Goal: Check status: Check status

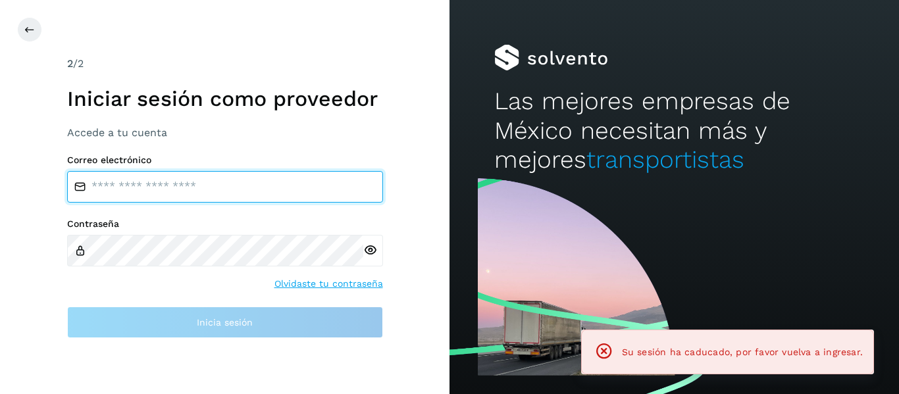
click at [141, 193] on input "email" at bounding box center [225, 187] width 316 height 32
type input "**********"
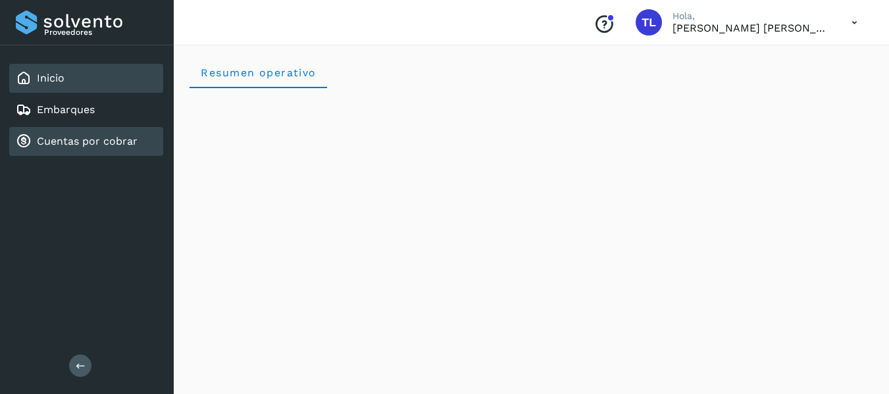
click at [76, 138] on link "Cuentas por cobrar" at bounding box center [87, 141] width 101 height 13
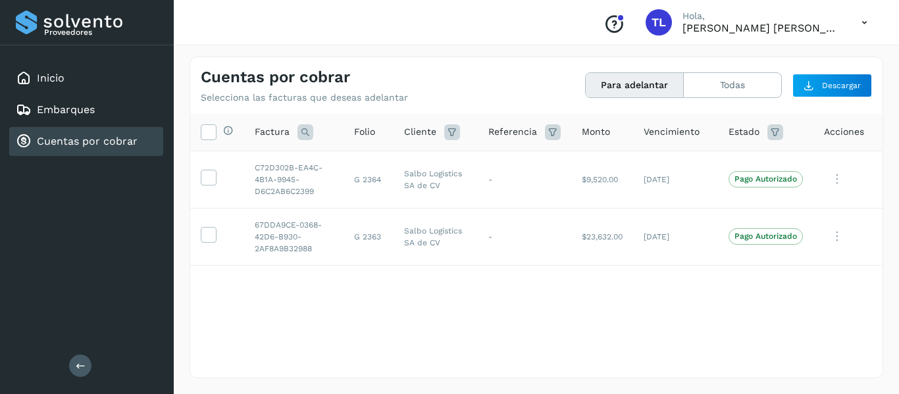
click at [624, 81] on button "Para adelantar" at bounding box center [635, 85] width 98 height 24
click at [773, 133] on icon at bounding box center [775, 132] width 16 height 16
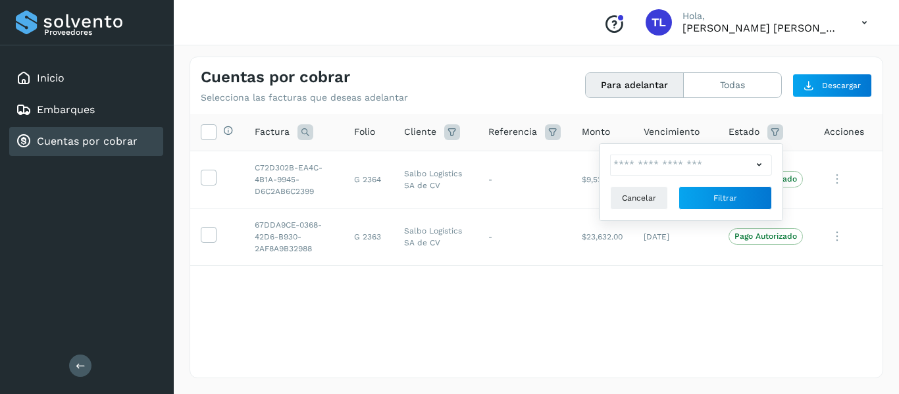
click at [757, 164] on icon at bounding box center [759, 165] width 14 height 14
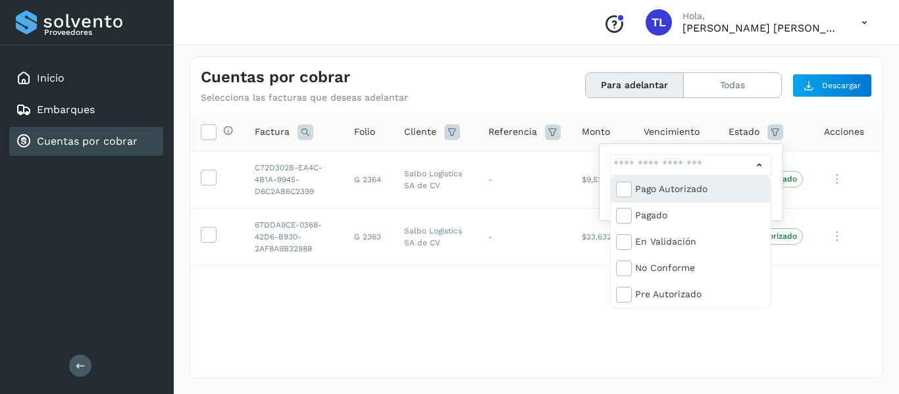
click at [658, 189] on div "Pago Autorizado" at bounding box center [700, 189] width 130 height 14
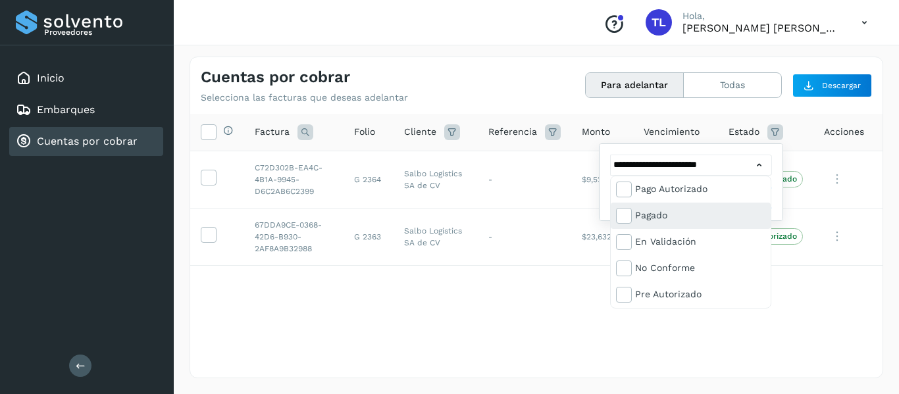
click at [649, 209] on div "Pagado" at bounding box center [700, 215] width 130 height 14
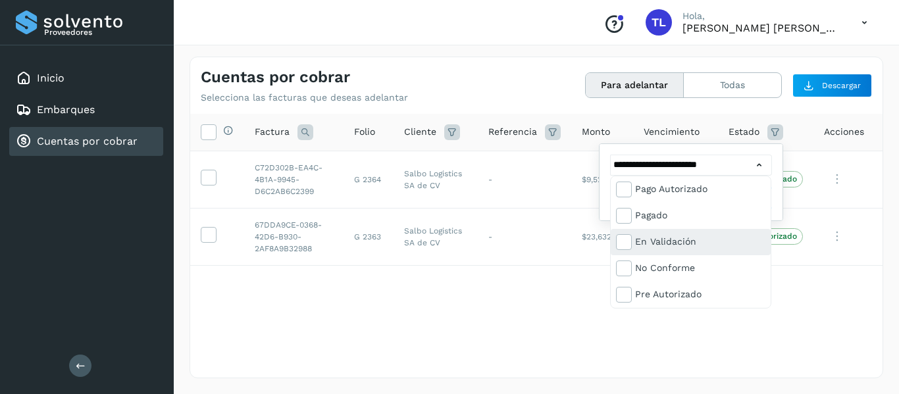
click at [647, 239] on div "En validación" at bounding box center [700, 241] width 130 height 14
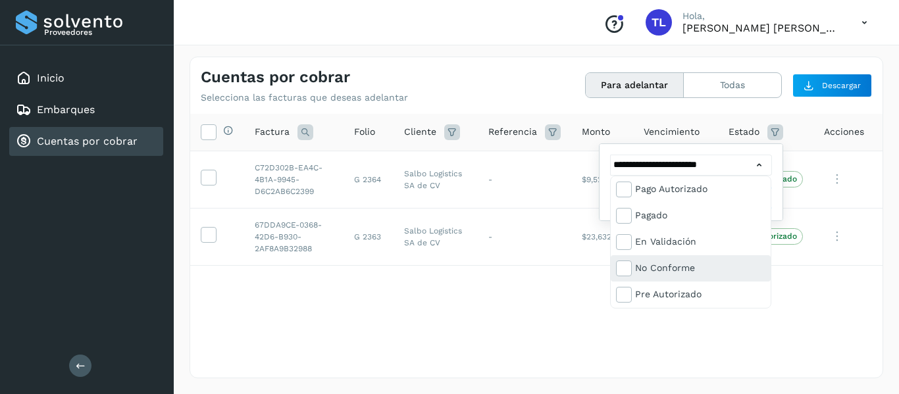
click at [644, 265] on div "No conforme" at bounding box center [700, 268] width 130 height 14
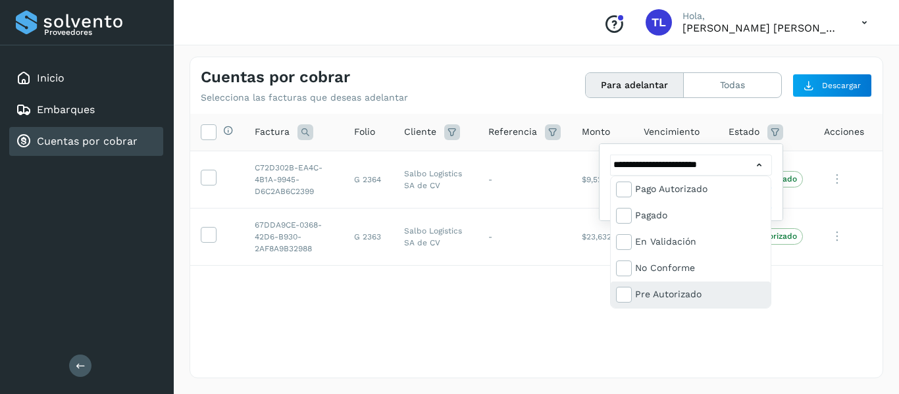
click at [644, 289] on div "Pre Autorizado" at bounding box center [700, 294] width 130 height 14
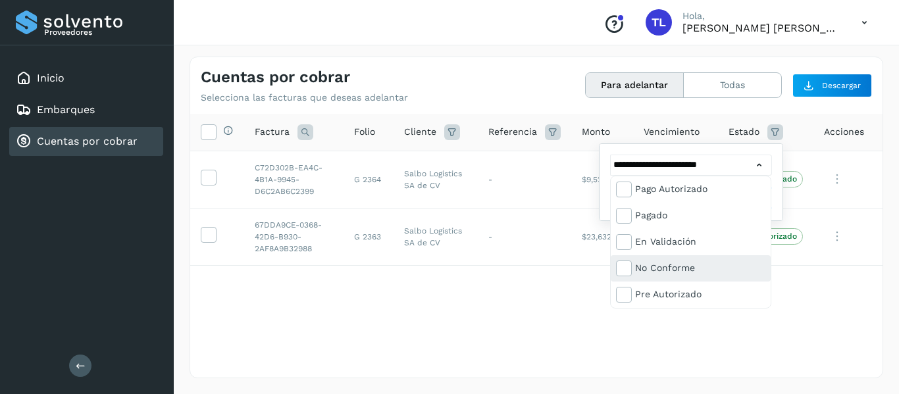
scroll to position [79, 0]
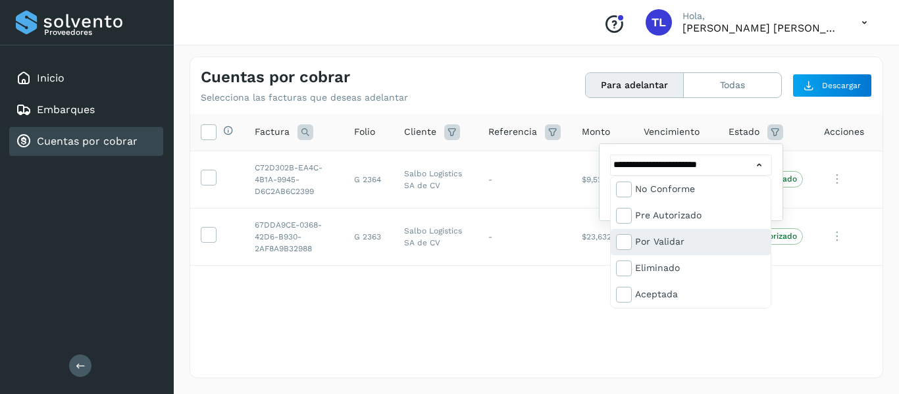
click at [660, 243] on div "Por validar" at bounding box center [700, 241] width 130 height 14
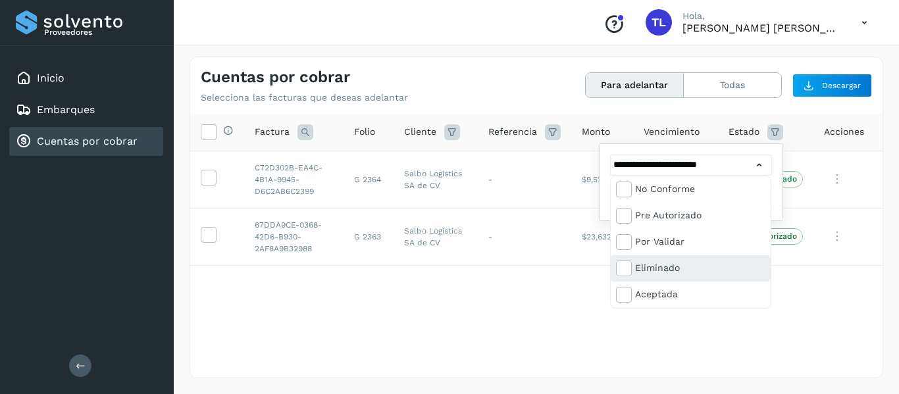
click at [649, 271] on div "Eliminado" at bounding box center [700, 268] width 130 height 14
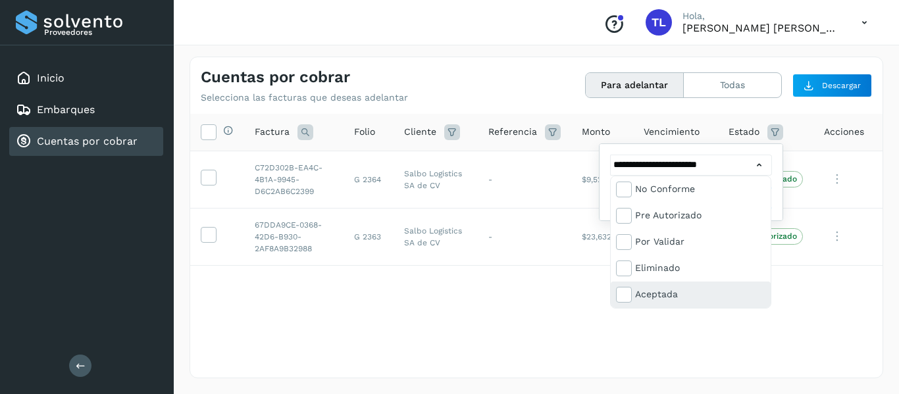
click at [649, 297] on div "Aceptada" at bounding box center [700, 294] width 130 height 14
type input "**********"
click at [712, 348] on div at bounding box center [449, 197] width 899 height 394
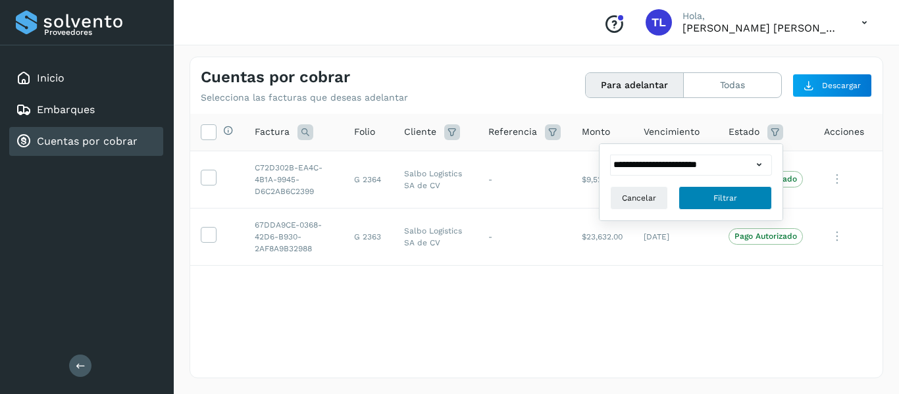
click at [749, 195] on button "Filtrar" at bounding box center [724, 198] width 93 height 24
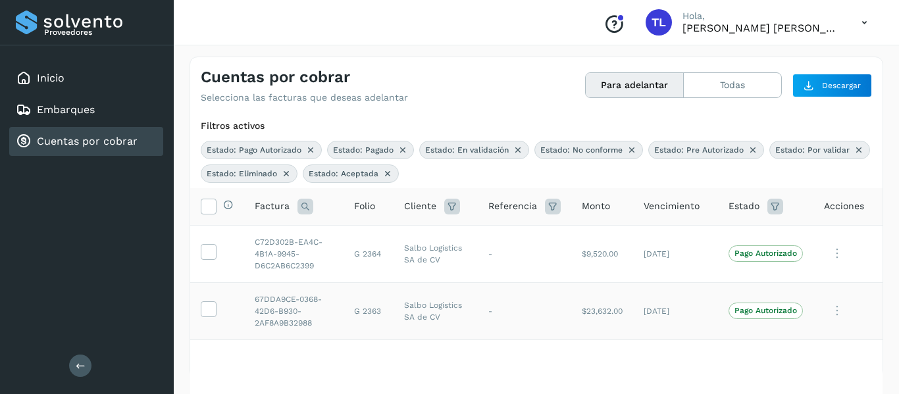
scroll to position [4, 0]
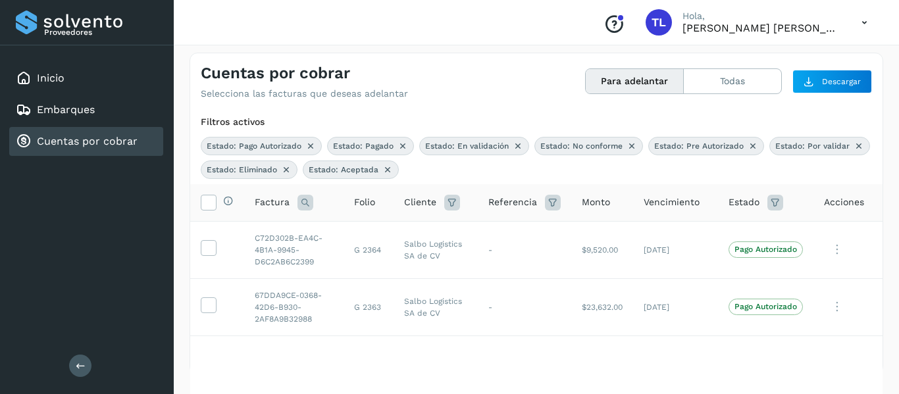
click at [640, 84] on button "Para adelantar" at bounding box center [635, 81] width 98 height 24
click at [688, 87] on button "Todas" at bounding box center [732, 81] width 97 height 24
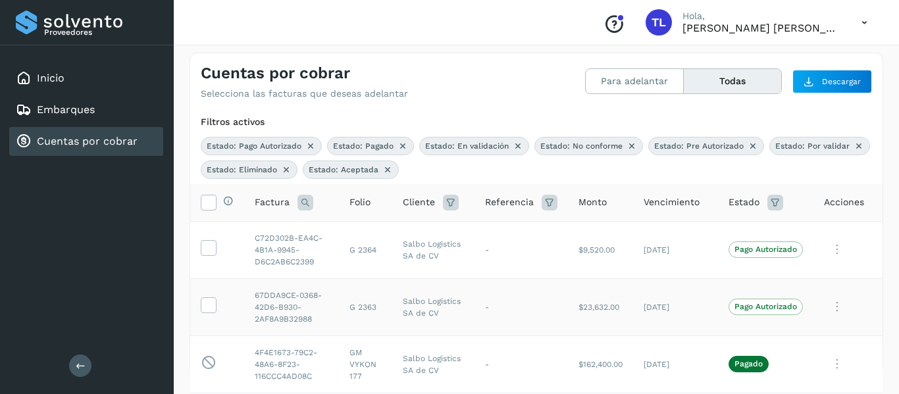
scroll to position [0, 0]
